Goal: Task Accomplishment & Management: Use online tool/utility

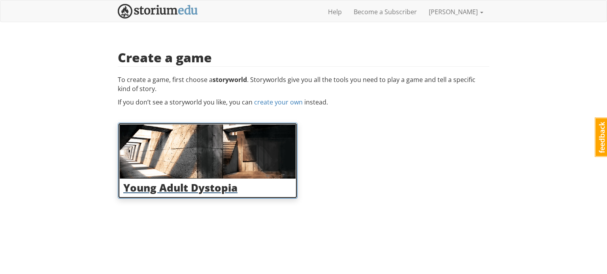
click at [226, 192] on h3 "Young Adult Dystopia" at bounding box center [207, 187] width 169 height 11
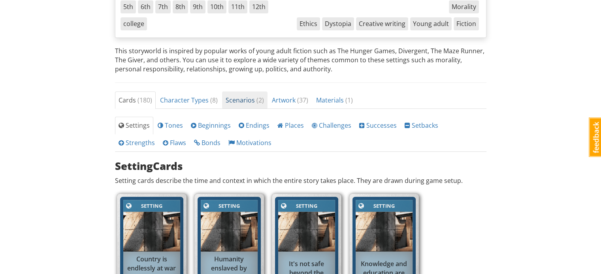
scroll to position [158, 0]
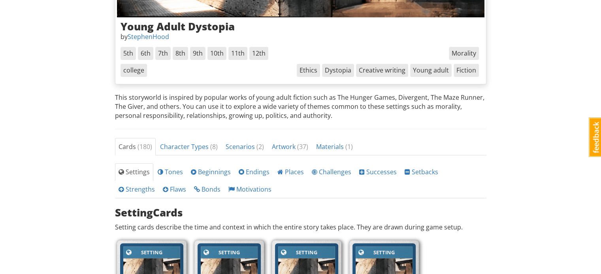
click at [144, 53] on span "6th" at bounding box center [145, 53] width 15 height 13
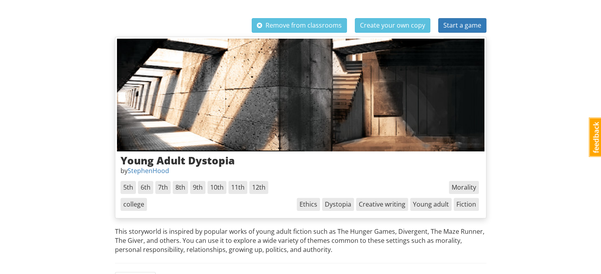
scroll to position [0, 0]
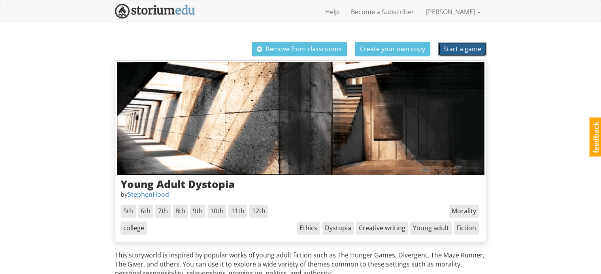
click at [471, 50] on span "Start a game" at bounding box center [462, 49] width 38 height 9
select select "cv81tb"
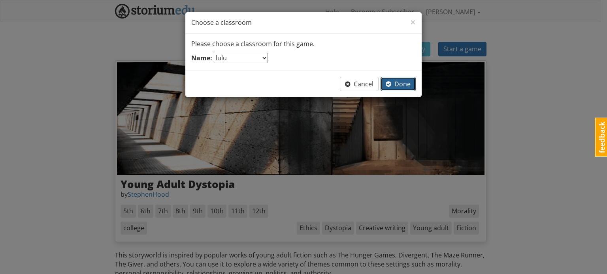
click at [391, 88] on button "Done" at bounding box center [397, 84] width 35 height 15
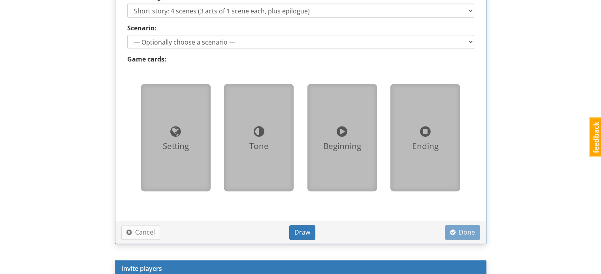
scroll to position [513, 0]
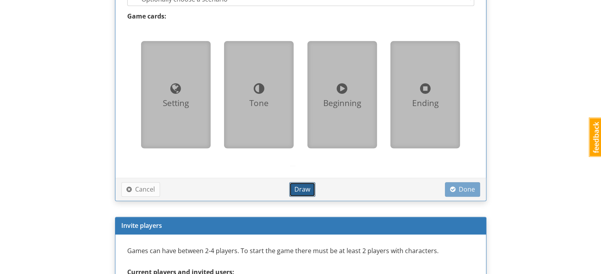
click at [303, 183] on button "Draw" at bounding box center [302, 189] width 26 height 15
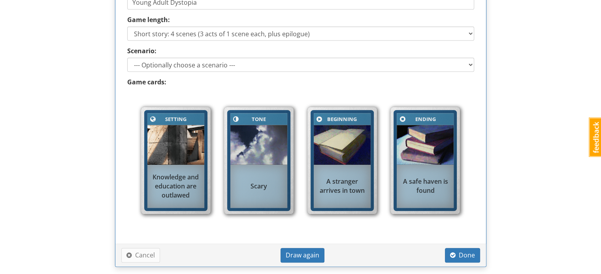
scroll to position [466, 0]
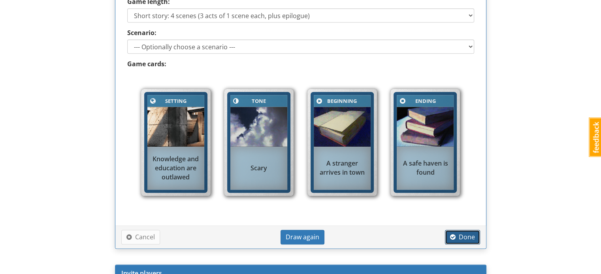
click at [457, 235] on span "Done" at bounding box center [462, 237] width 25 height 9
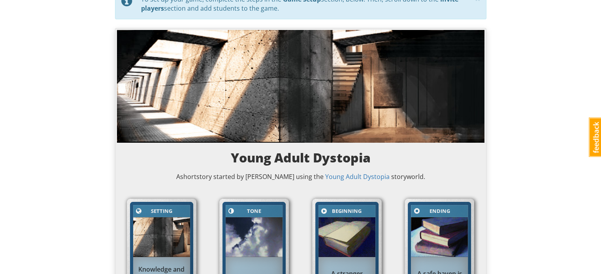
scroll to position [0, 0]
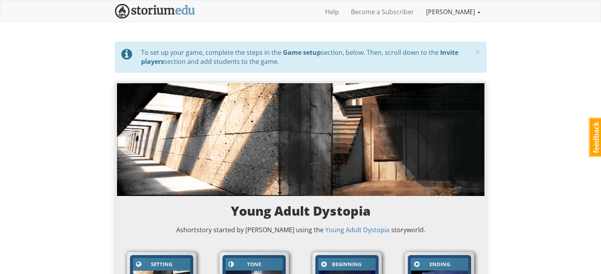
click at [462, 12] on link "[PERSON_NAME]" at bounding box center [453, 12] width 66 height 20
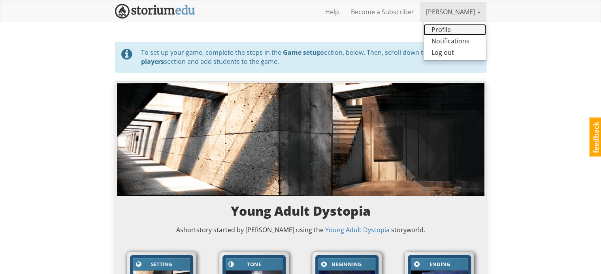
click at [446, 33] on link "Profile" at bounding box center [454, 29] width 62 height 11
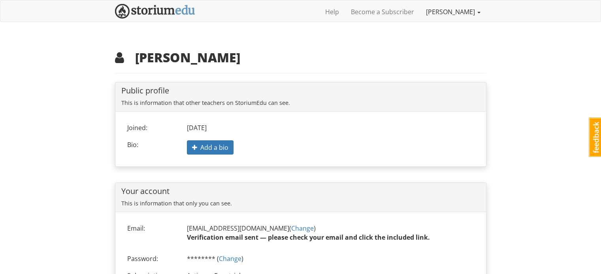
click at [460, 11] on link "[PERSON_NAME]" at bounding box center [453, 12] width 66 height 20
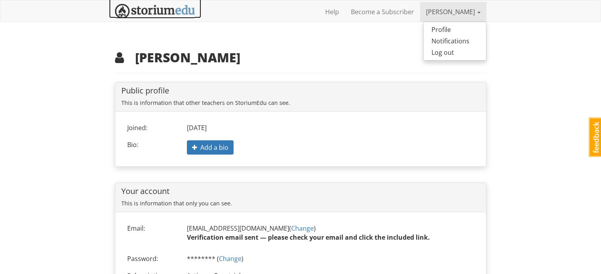
click at [150, 9] on img at bounding box center [155, 11] width 80 height 15
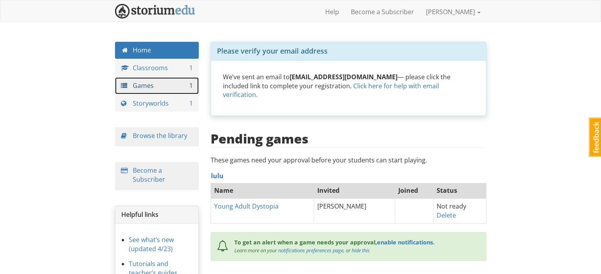
click at [177, 81] on link "Games 1" at bounding box center [157, 85] width 84 height 17
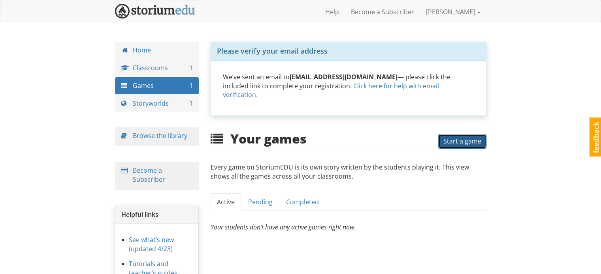
click at [468, 137] on span "Start a game" at bounding box center [462, 141] width 38 height 9
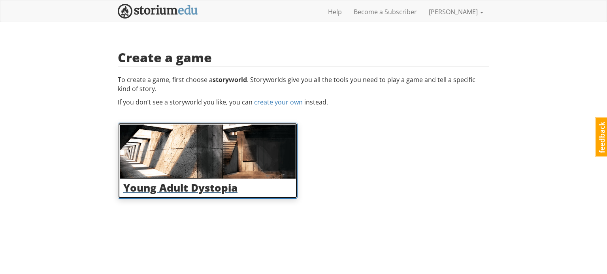
click at [144, 147] on img at bounding box center [208, 152] width 176 height 54
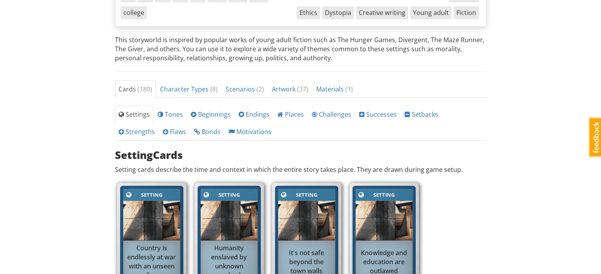
scroll to position [237, 0]
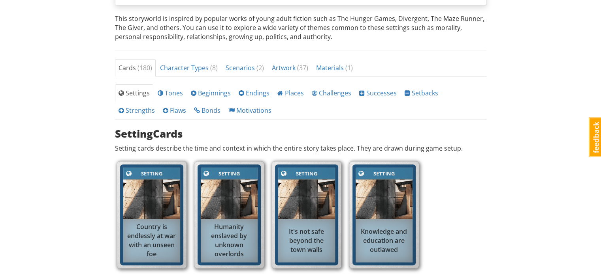
drag, startPoint x: 144, startPoint y: 209, endPoint x: 140, endPoint y: 208, distance: 4.0
click at [140, 208] on img at bounding box center [151, 200] width 57 height 40
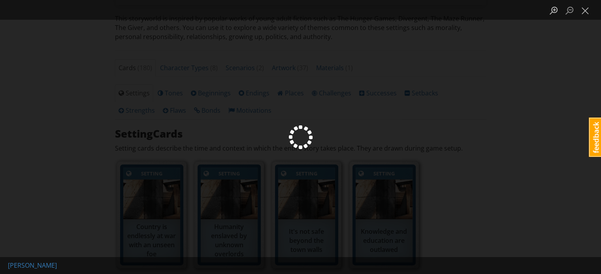
click at [139, 209] on div "Lightbox" at bounding box center [300, 137] width 601 height 274
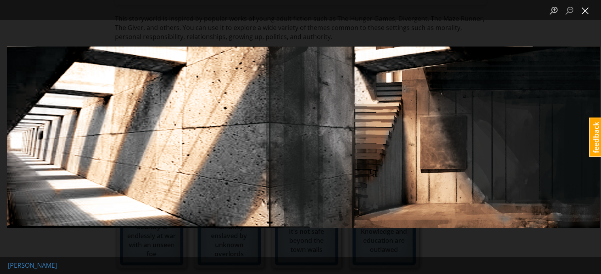
click at [583, 7] on button "Close lightbox" at bounding box center [585, 11] width 16 height 14
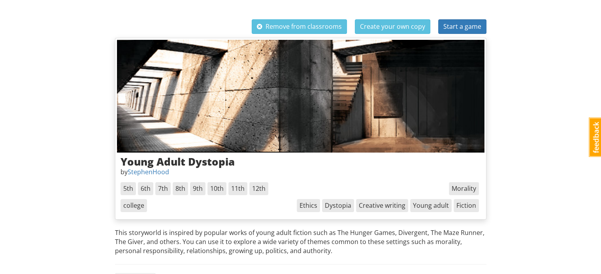
scroll to position [0, 0]
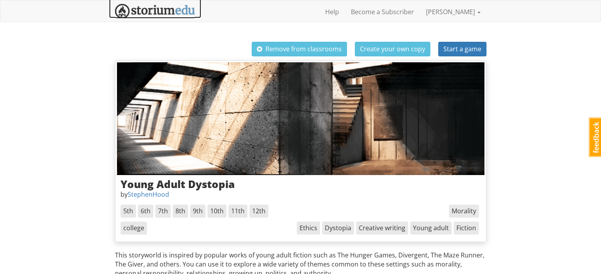
click at [167, 5] on img at bounding box center [155, 11] width 80 height 15
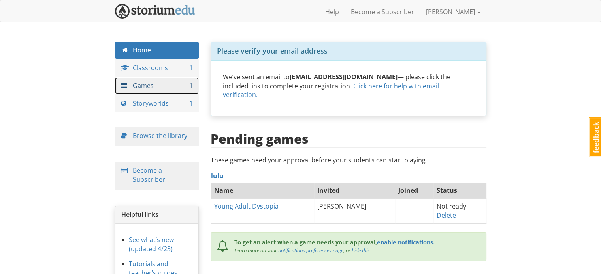
click at [171, 89] on link "Games 1" at bounding box center [157, 85] width 84 height 17
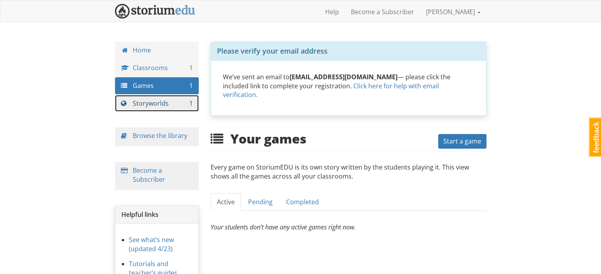
click at [160, 105] on link "Storyworlds 1" at bounding box center [157, 103] width 84 height 17
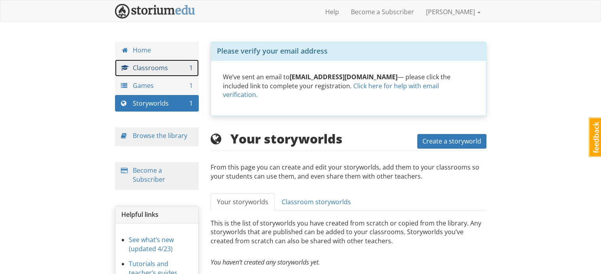
click at [174, 66] on link "Classrooms 1" at bounding box center [157, 68] width 84 height 17
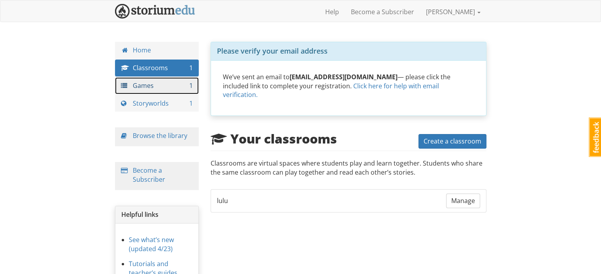
click at [169, 82] on link "Games 1" at bounding box center [157, 85] width 84 height 17
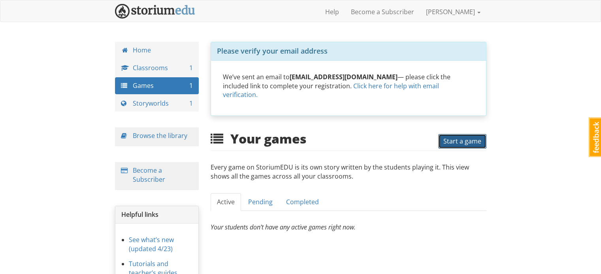
click at [471, 137] on span "Start a game" at bounding box center [462, 141] width 38 height 9
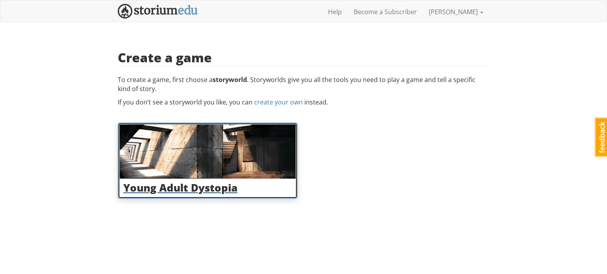
click at [185, 162] on img at bounding box center [208, 152] width 176 height 54
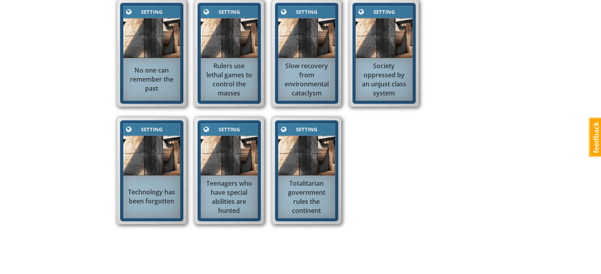
scroll to position [562, 0]
